Goal: Transaction & Acquisition: Purchase product/service

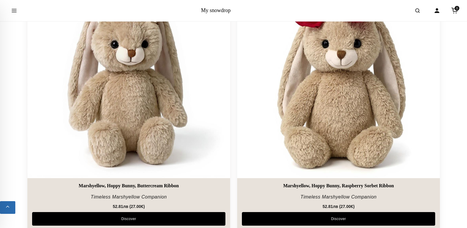
scroll to position [560, 0]
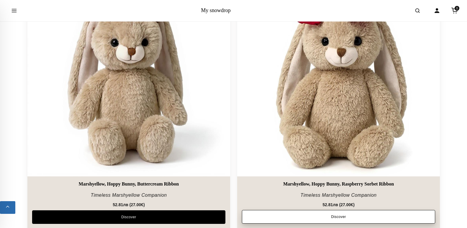
click at [344, 216] on link "Discover" at bounding box center [338, 217] width 193 height 14
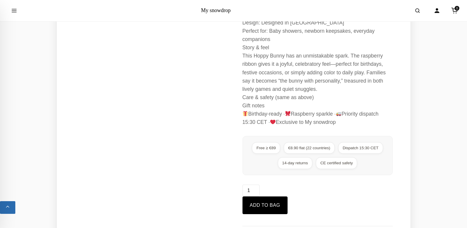
scroll to position [236, 0]
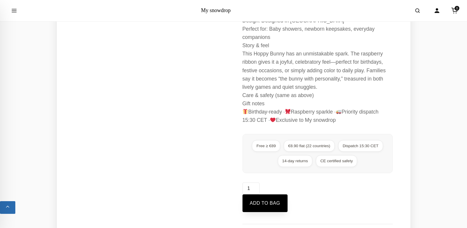
drag, startPoint x: 263, startPoint y: 203, endPoint x: 271, endPoint y: 193, distance: 12.8
click at [263, 202] on button "Add to bag" at bounding box center [264, 203] width 45 height 18
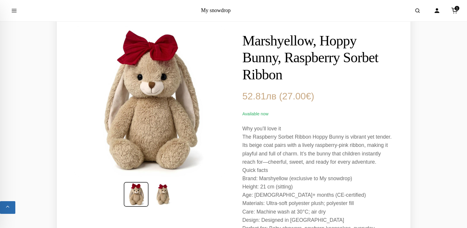
scroll to position [29, 0]
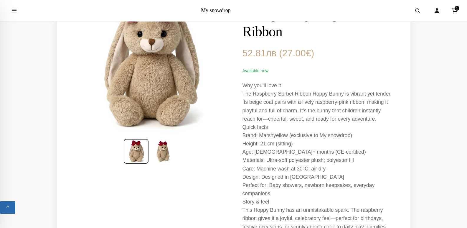
scroll to position [88, 0]
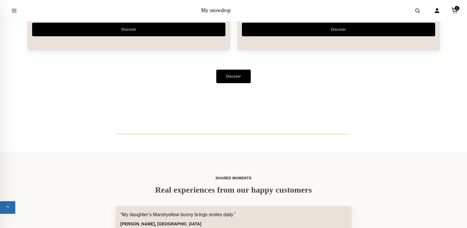
scroll to position [1591, 0]
